Goal: Find specific page/section: Find specific page/section

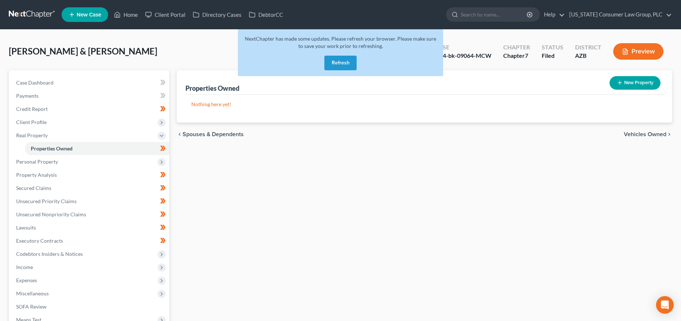
click at [342, 60] on button "Refresh" at bounding box center [340, 63] width 32 height 15
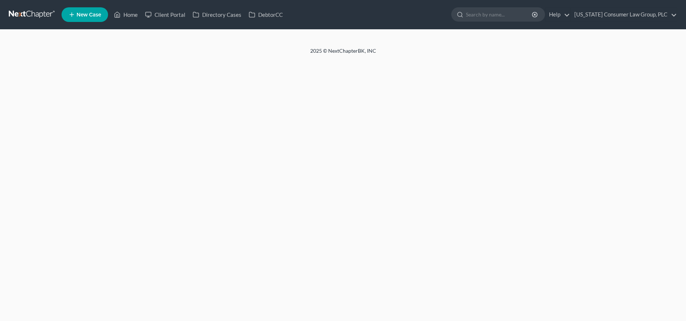
click at [343, 63] on div "Home New Case Client Portal Directory Cases DebtorCC Arizona Consumer Law Group…" at bounding box center [343, 160] width 686 height 321
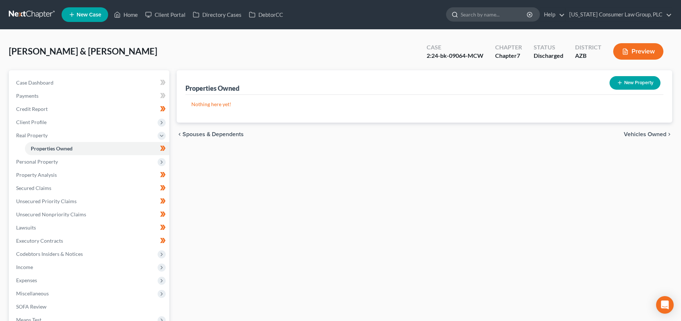
click at [499, 16] on input "search" at bounding box center [494, 15] width 67 height 14
type input "siscoe"
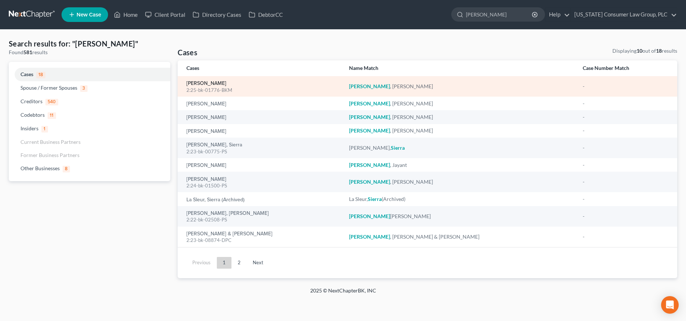
click at [217, 84] on link "Siscoe, Jeremiah" at bounding box center [207, 83] width 40 height 5
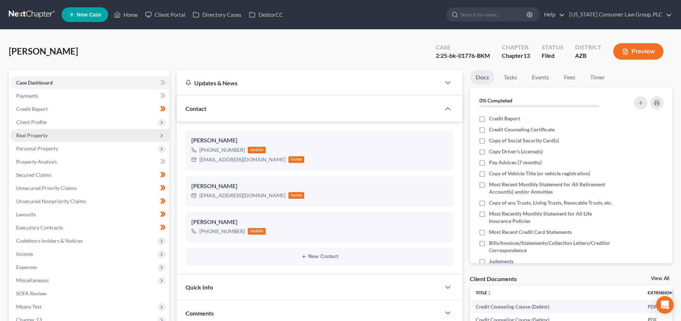
click at [45, 134] on span "Real Property" at bounding box center [32, 135] width 32 height 6
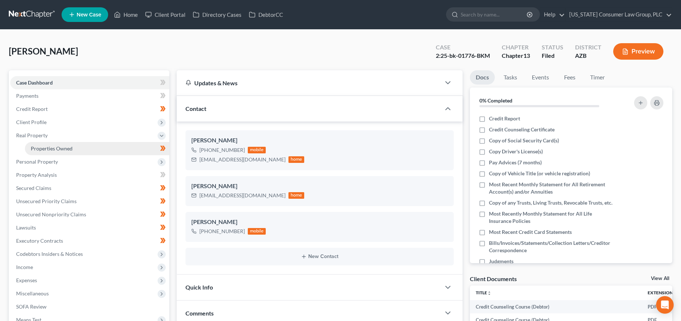
click at [52, 143] on link "Properties Owned" at bounding box center [97, 148] width 144 height 13
